Goal: Task Accomplishment & Management: Complete application form

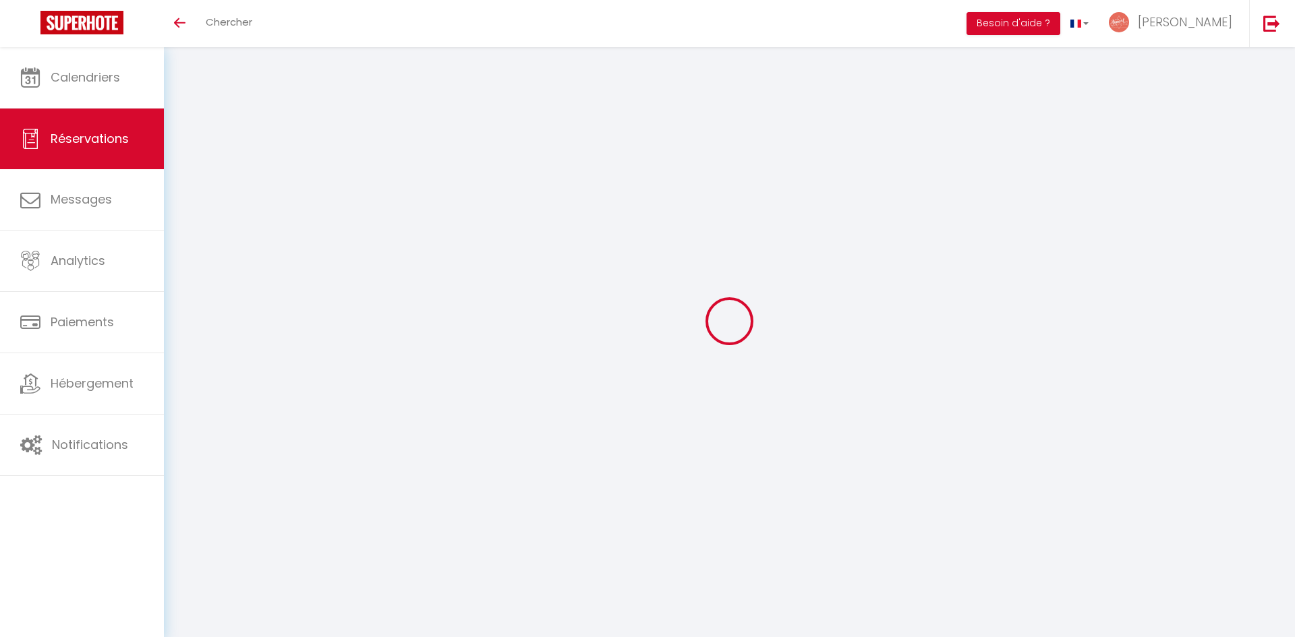
select select
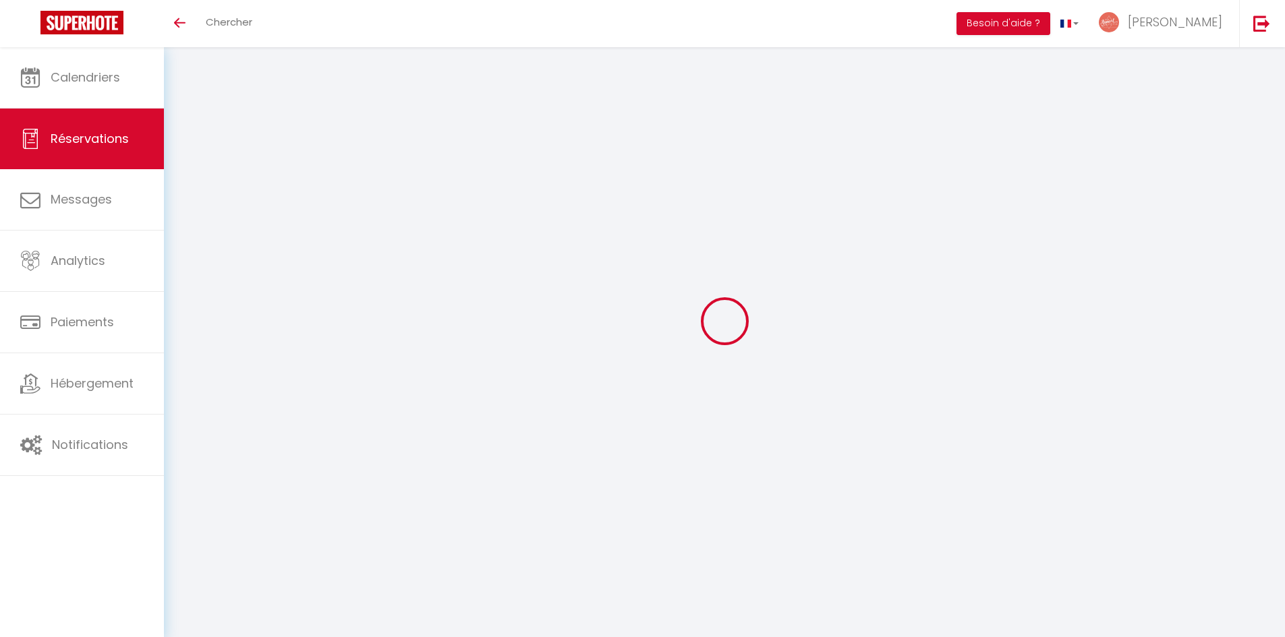
type input "[PERSON_NAME]"
type input "clerc"
type input "[EMAIL_ADDRESS][DOMAIN_NAME]"
type input "000000000"
select select "FR"
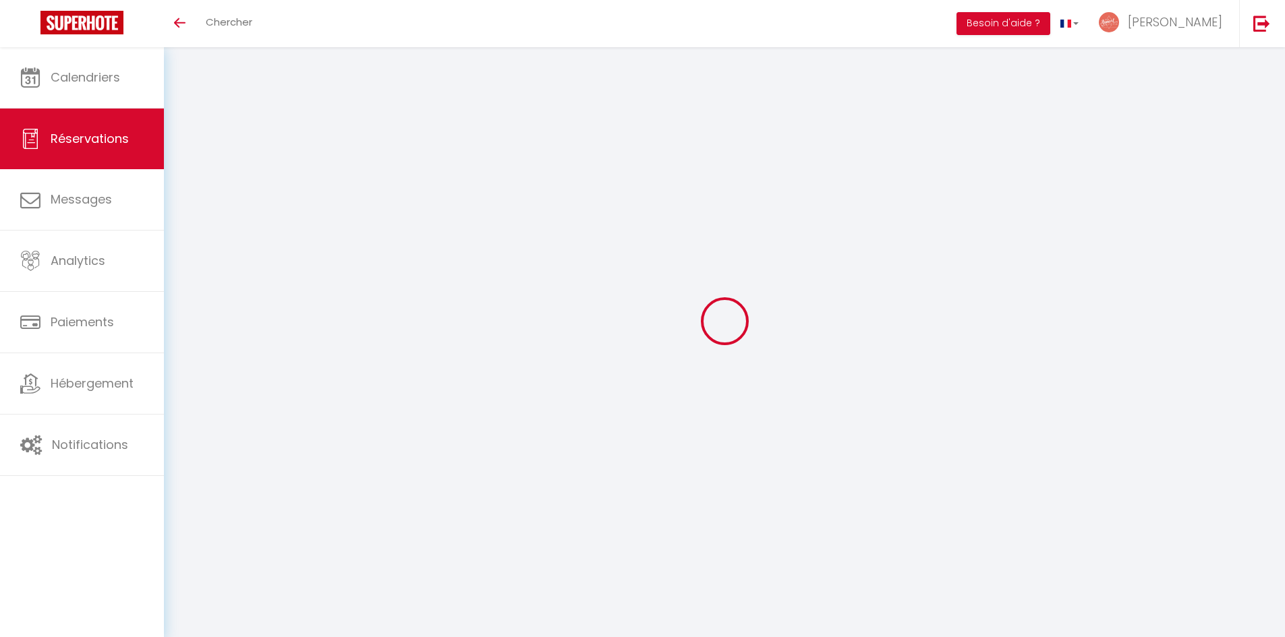
select select "51626"
select select "1"
type input "Jeu 18 Décembre 2025"
select select
type input "Ven 19 Décembre 2025"
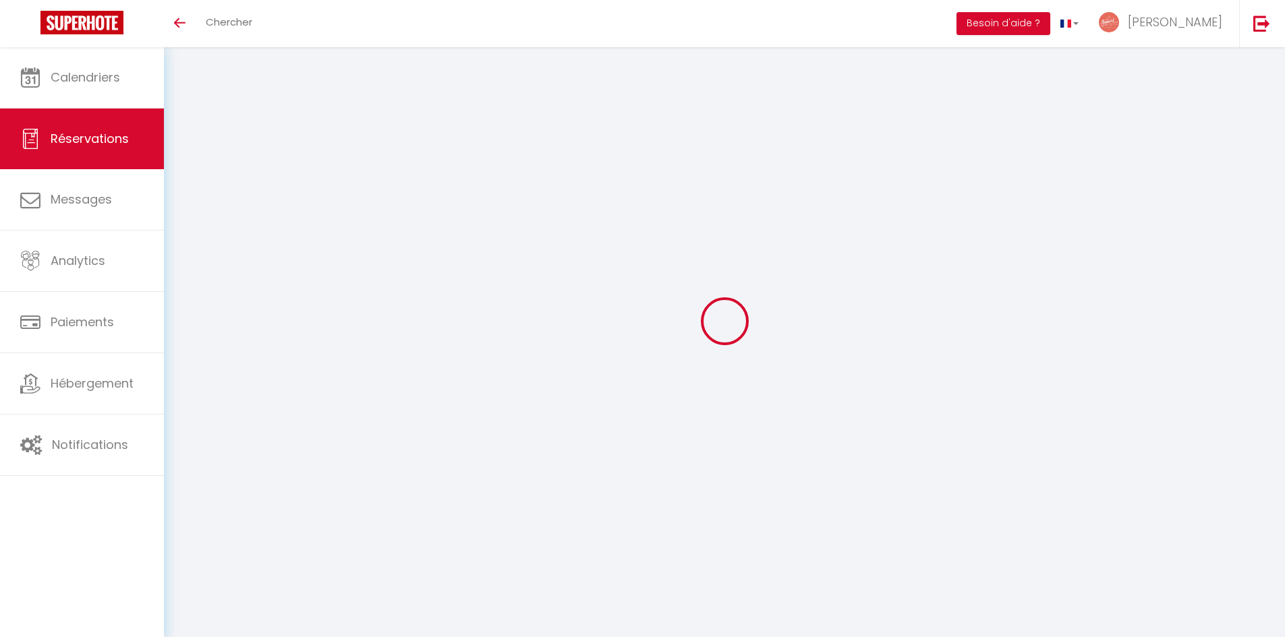
select select
type input "2"
select select "12"
select select
checkbox input "false"
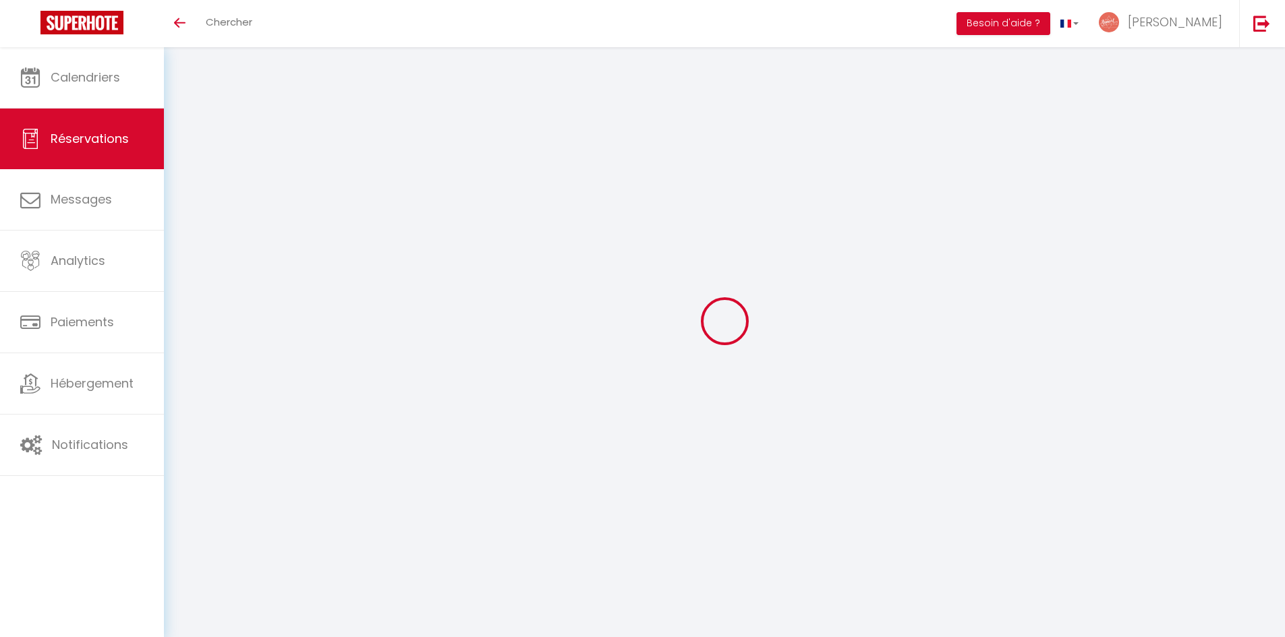
type input "0"
select select
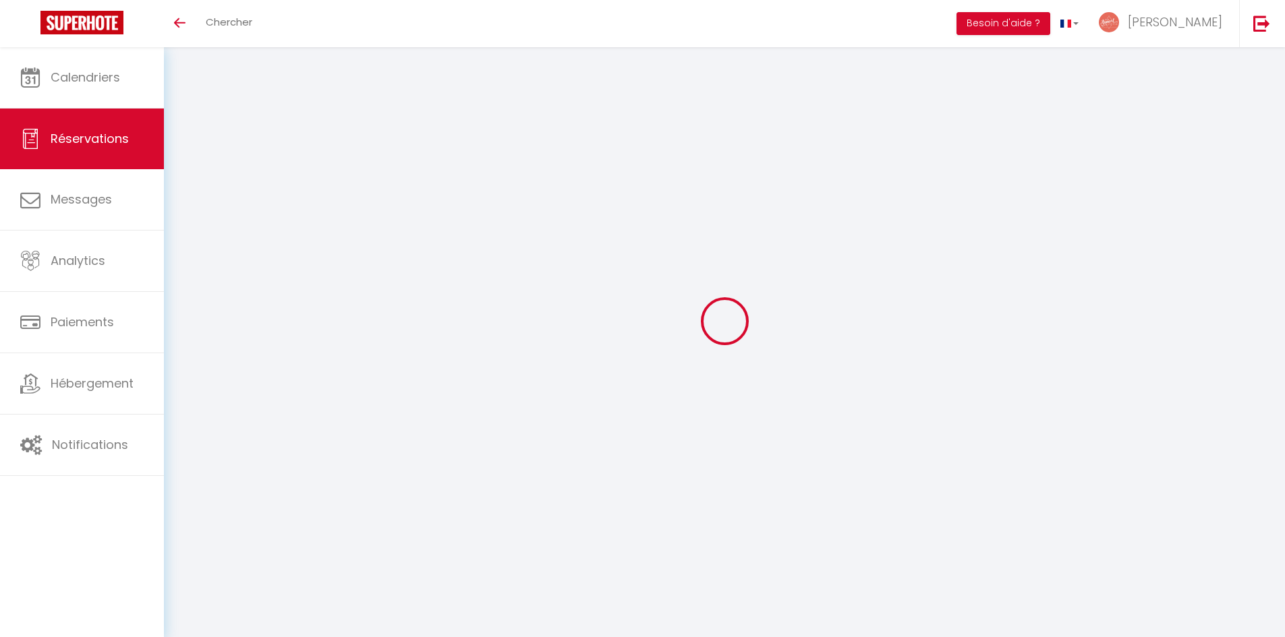
select select
select select "14"
checkbox input "false"
select select
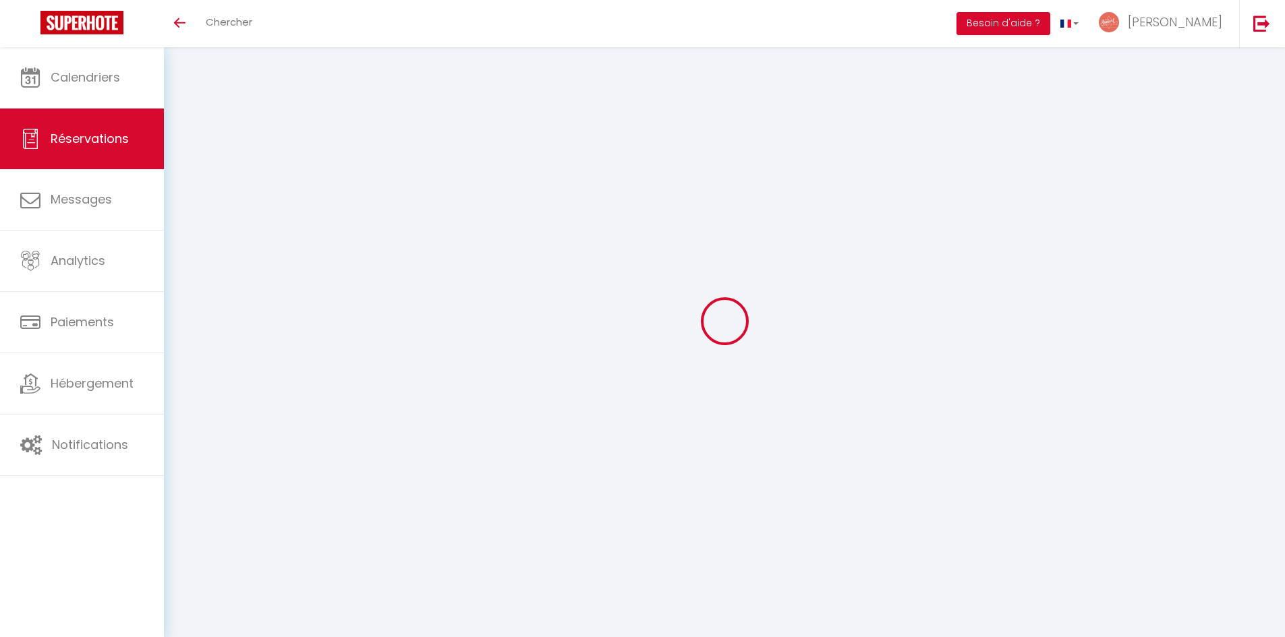
checkbox input "false"
select select
checkbox input "false"
select select
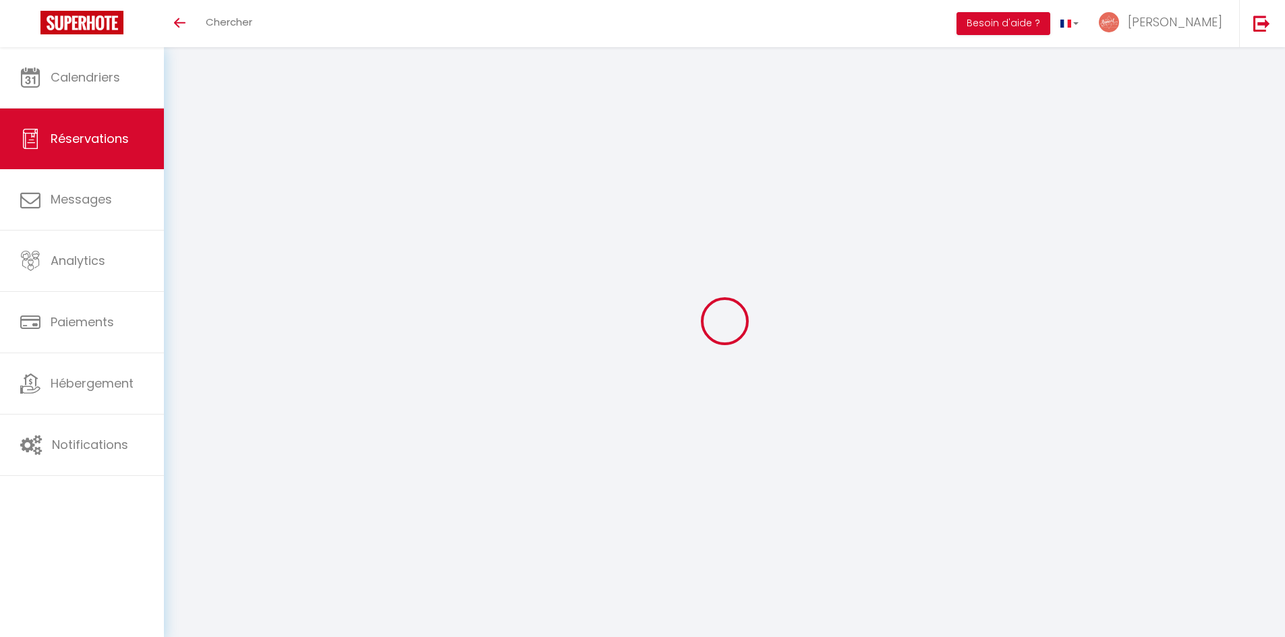
select select
checkbox input "false"
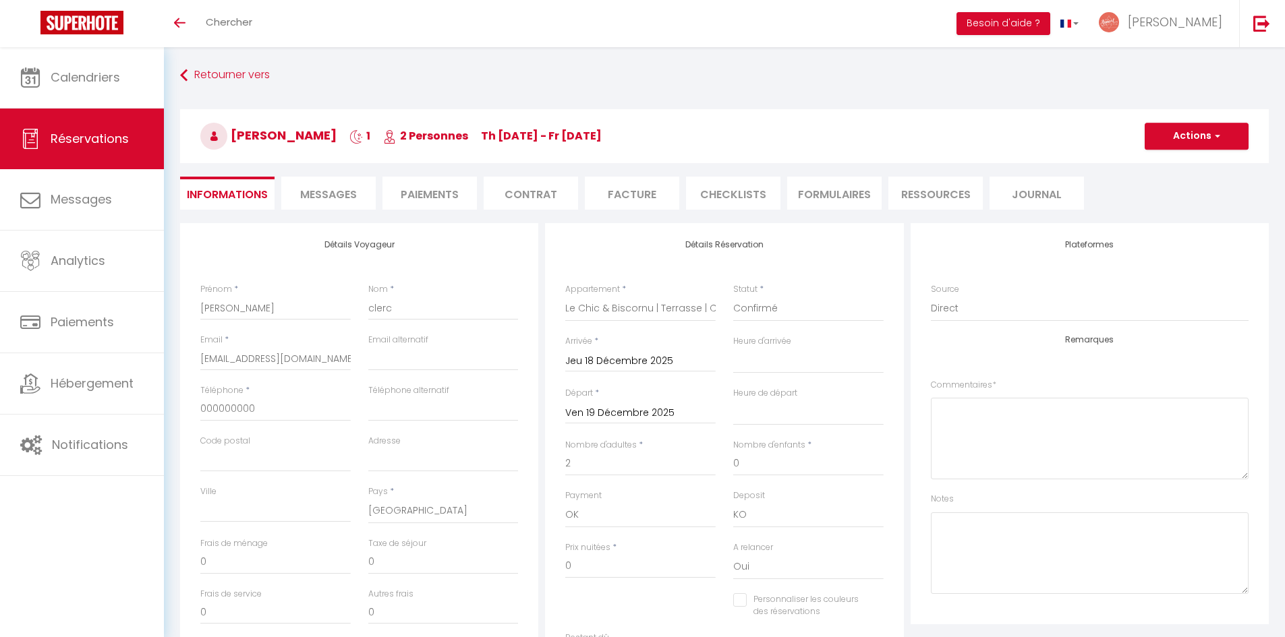
select select
checkbox input "false"
select select
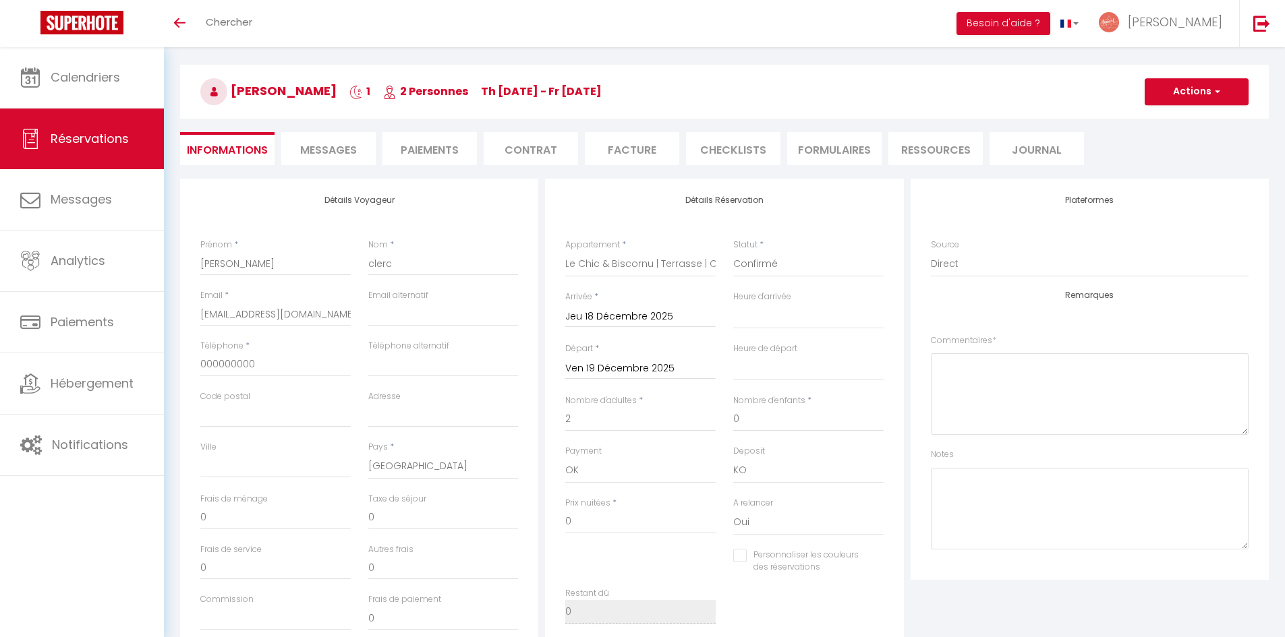
scroll to position [47, 0]
click at [616, 379] on div "Départ * [DATE] < [DATE] > Dim Lun Mar Mer Jeu Ven Sam 1 2 3 4 5 6 7 8 9 10 11 …" at bounding box center [641, 367] width 168 height 52
click at [608, 371] on input "Ven 19 Décembre 2025" at bounding box center [640, 367] width 150 height 18
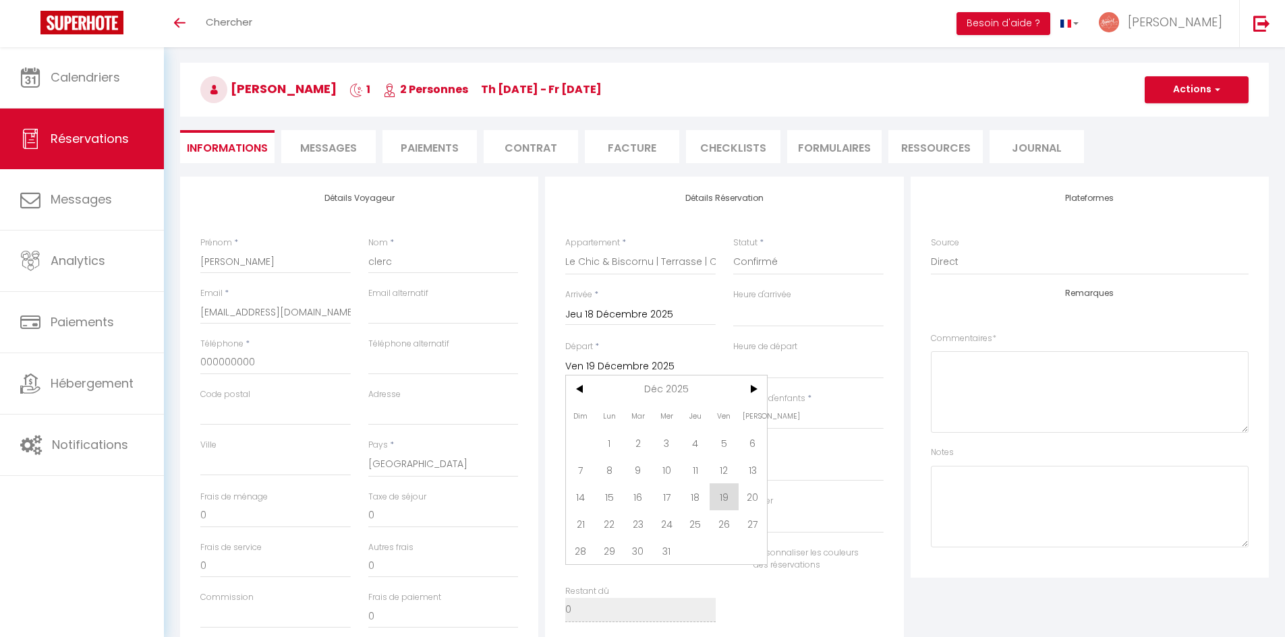
click at [642, 531] on span "23" at bounding box center [637, 524] width 29 height 27
select select
type input "[DATE]"
select select
checkbox input "false"
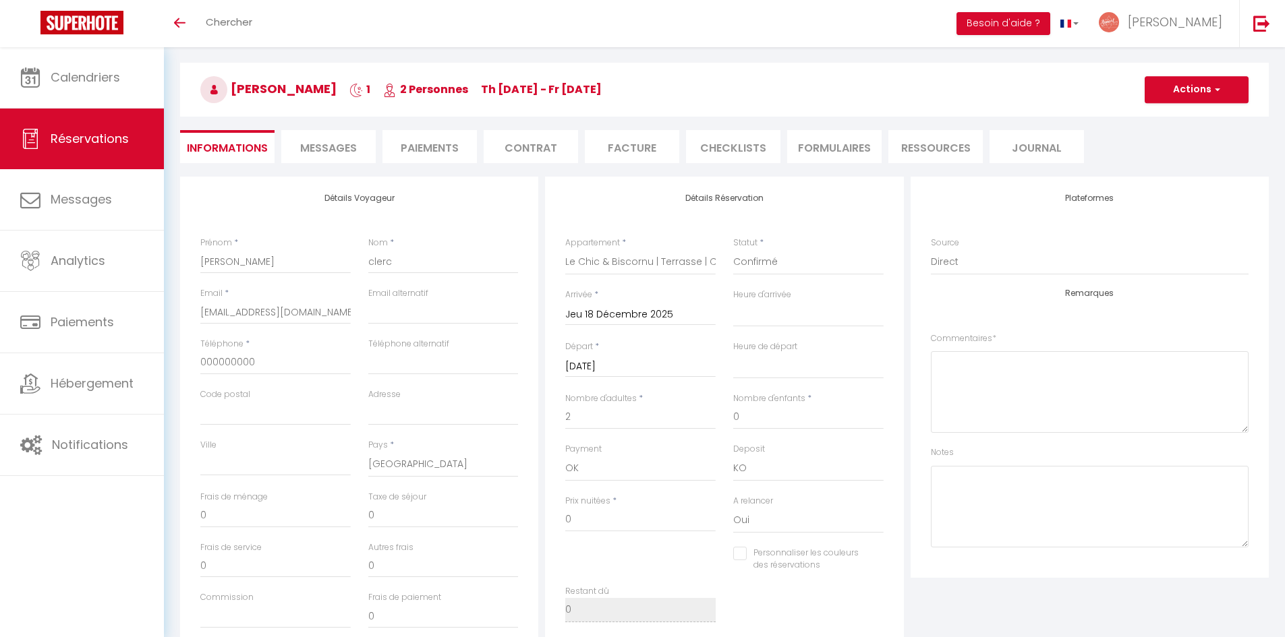
type input "30"
type input "8.3"
select select
type input "267"
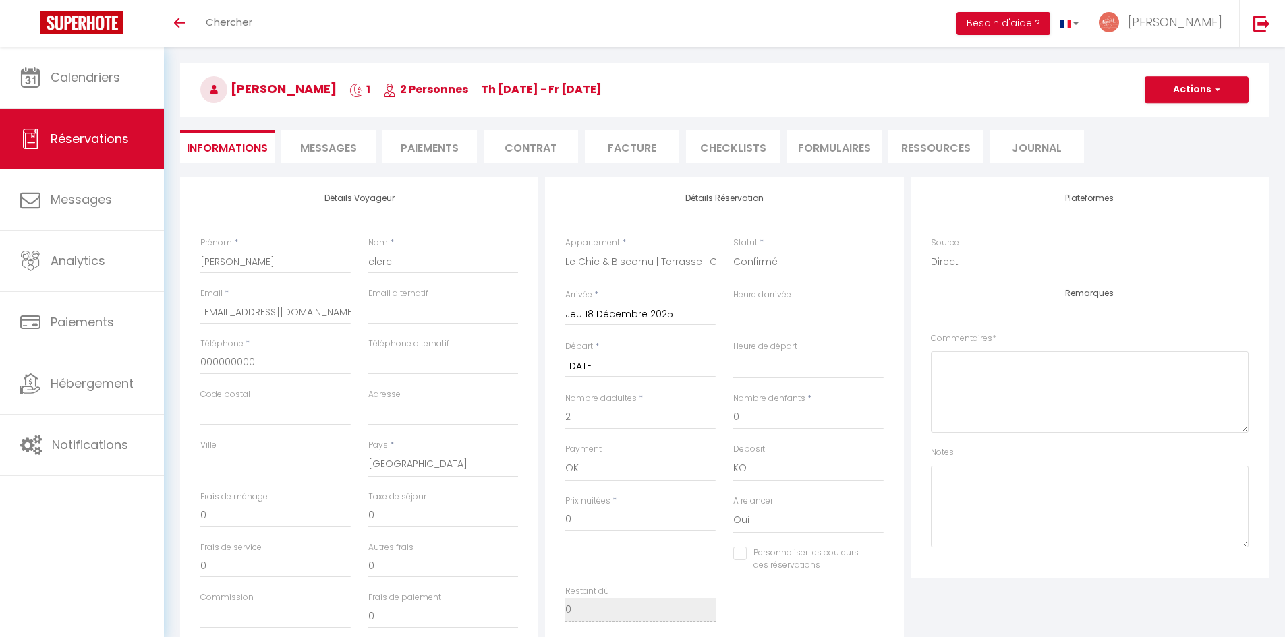
checkbox input "false"
click at [1170, 117] on div "[PERSON_NAME] 1 2 Personnes Th [DATE] - Fr [DATE] Actions Enregistrer Dupliquer…" at bounding box center [724, 87] width 1106 height 72
click at [1182, 98] on button "Actions" at bounding box center [1197, 89] width 104 height 27
click at [1174, 117] on link "Enregistrer" at bounding box center [1183, 120] width 107 height 18
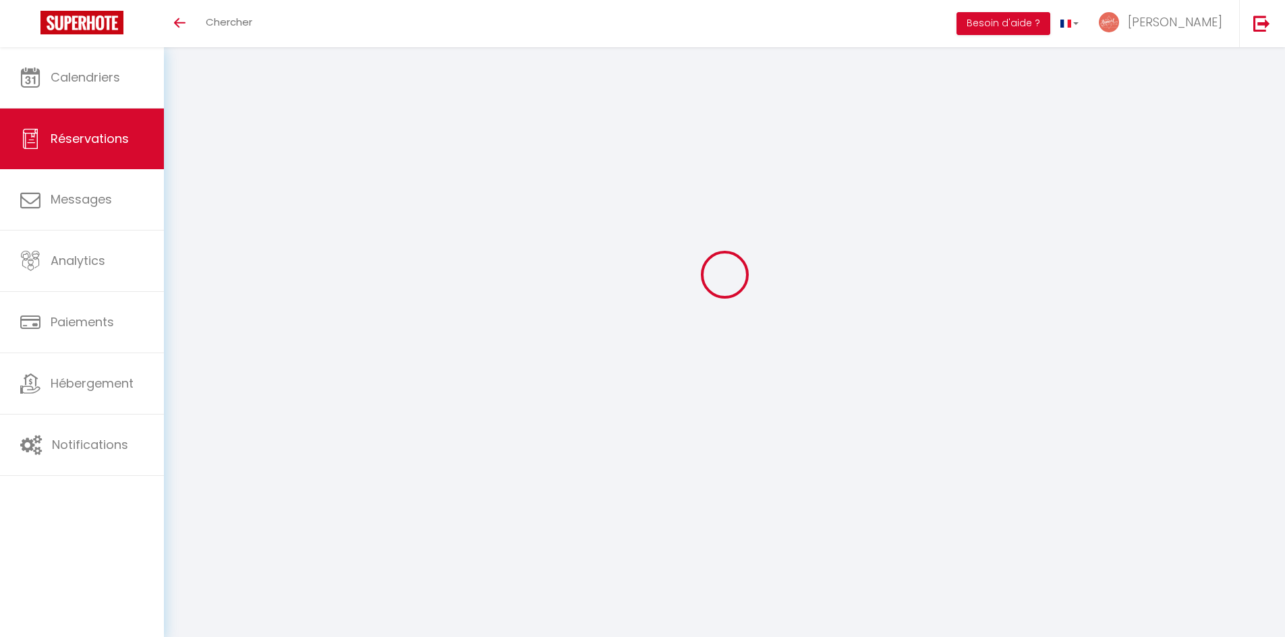
select select "not_cancelled"
